Goal: Browse casually

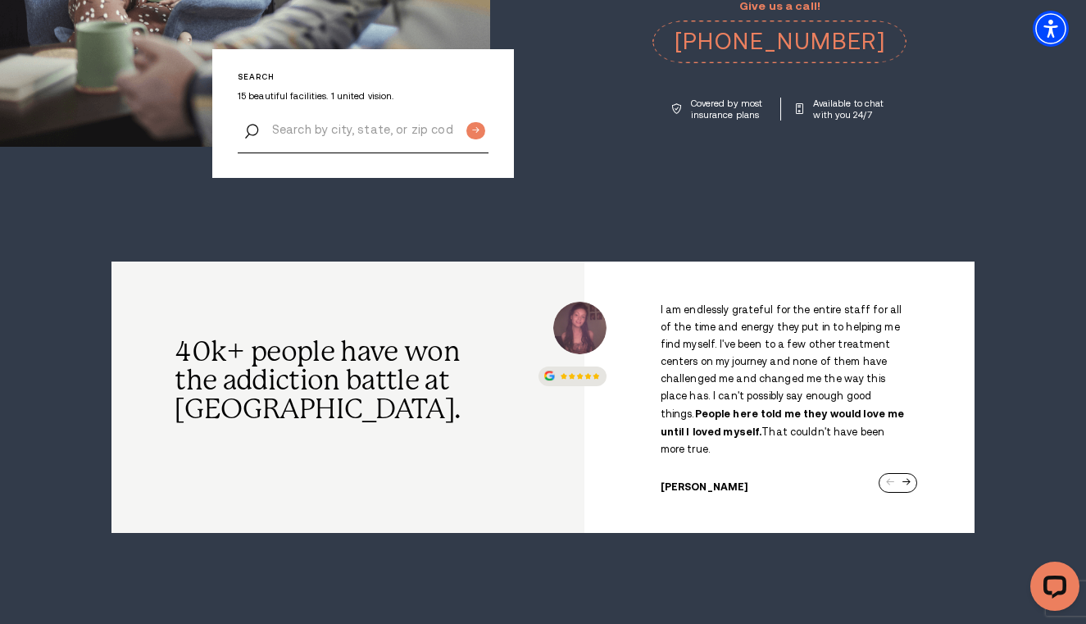
scroll to position [410, 0]
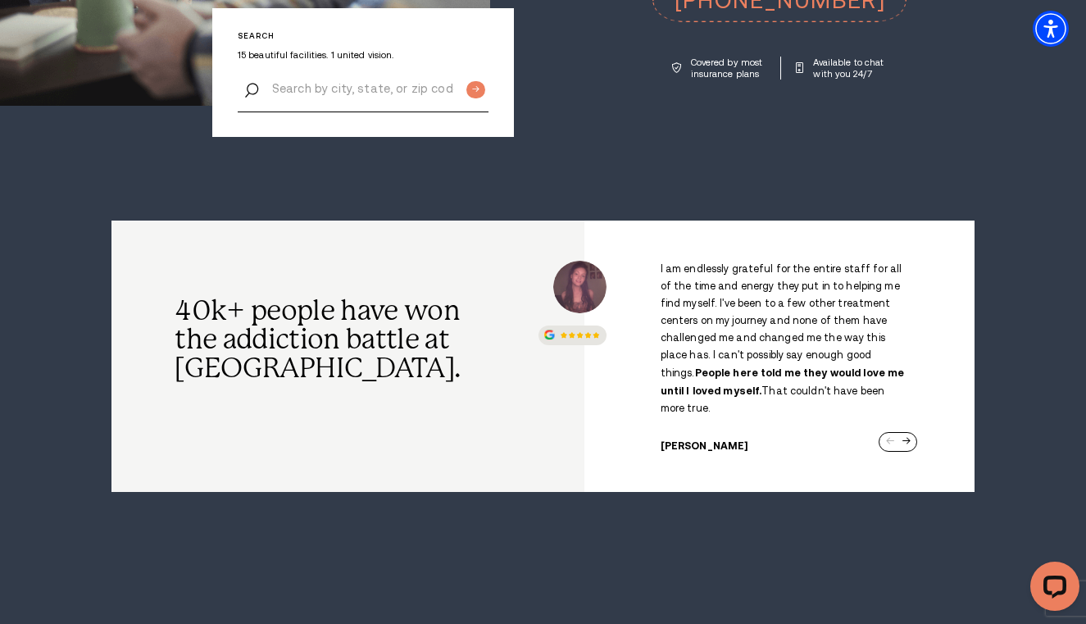
drag, startPoint x: 735, startPoint y: 385, endPoint x: 792, endPoint y: 559, distance: 182.7
click at [911, 425] on div "I am endlessly grateful for the entire staff for all of the time and energy the…" at bounding box center [779, 356] width 263 height 191
click at [908, 438] on div "Next slide" at bounding box center [906, 442] width 8 height 8
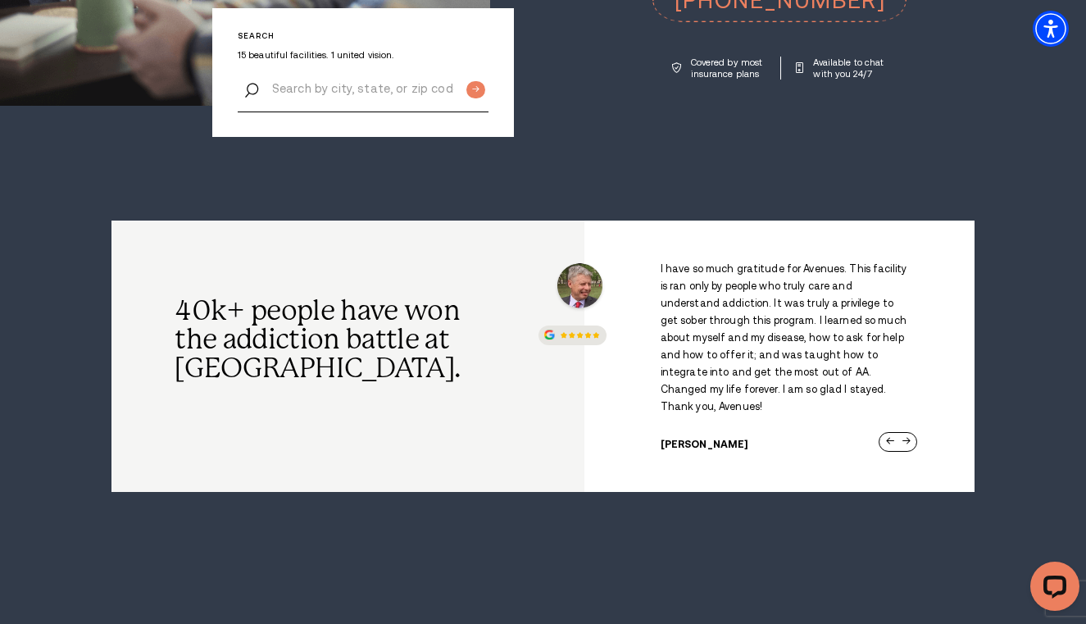
click at [911, 426] on div "I have so much gratitude for Avenues. This facility is ran only by people who t…" at bounding box center [779, 355] width 344 height 189
click at [911, 427] on div "I have so much gratitude for Avenues. This facility is ran only by people who t…" at bounding box center [779, 355] width 344 height 189
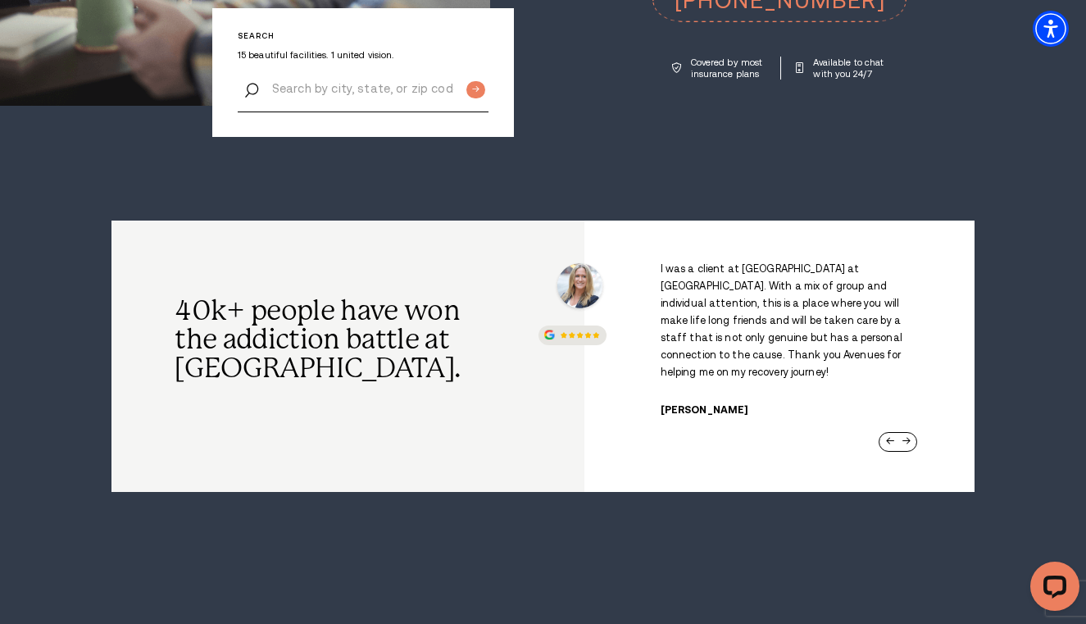
click at [911, 426] on div "I am endlessly grateful for the entire staff for all of the time and energy the…" at bounding box center [779, 356] width 344 height 191
click at [906, 429] on div "I am endlessly grateful for the entire staff for all of the time and energy the…" at bounding box center [779, 356] width 344 height 191
click at [915, 425] on div "I am endlessly grateful for the entire staff for all of the time and energy the…" at bounding box center [779, 356] width 344 height 191
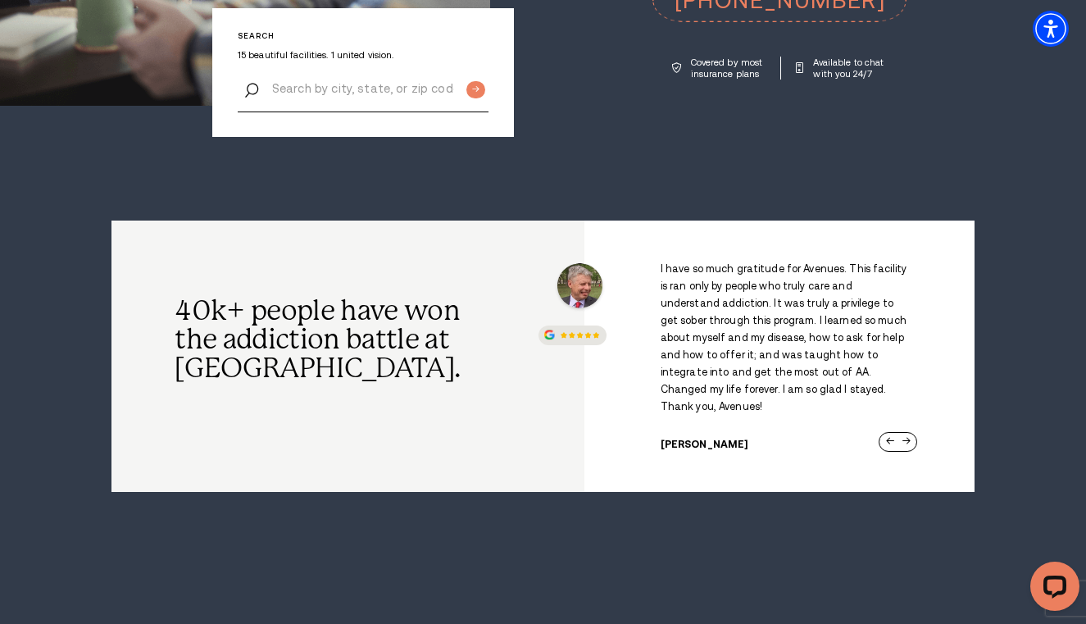
click at [911, 433] on div "I am endlessly grateful for the entire staff for all of the time and energy the…" at bounding box center [779, 356] width 344 height 191
click at [911, 429] on div "I have so much gratitude for Avenues. This facility is ran only by people who t…" at bounding box center [779, 355] width 344 height 189
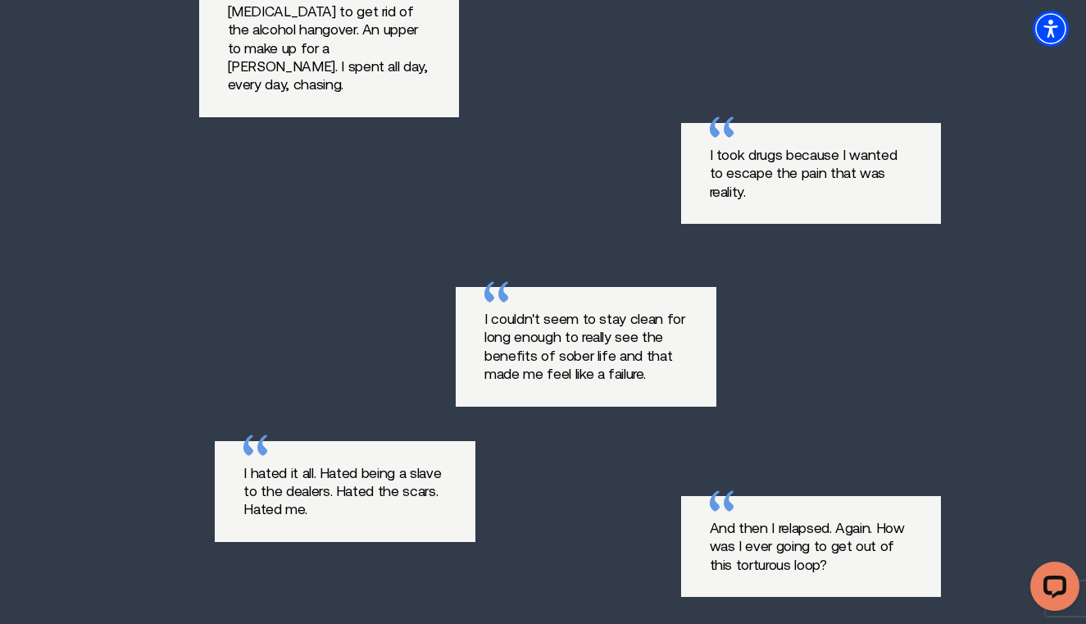
scroll to position [1065, 0]
